Goal: Task Accomplishment & Management: Complete application form

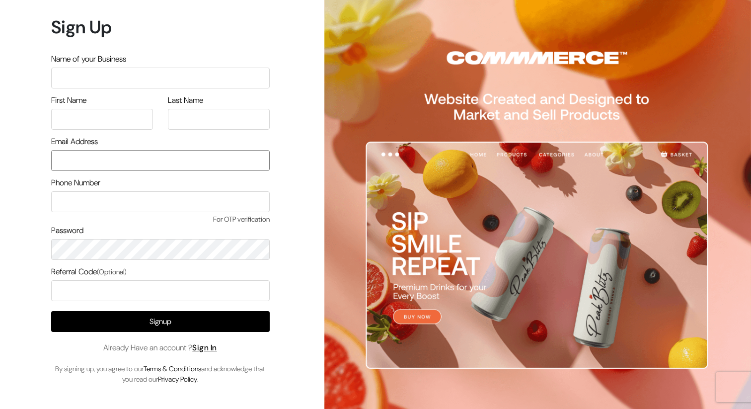
type input "[EMAIL_ADDRESS][DOMAIN_NAME]"
click at [360, 61] on img at bounding box center [535, 216] width 431 height 433
type input "[EMAIL_ADDRESS][DOMAIN_NAME]"
click at [150, 76] on input "text" at bounding box center [160, 78] width 219 height 21
type input "As"
